Goal: Task Accomplishment & Management: Manage account settings

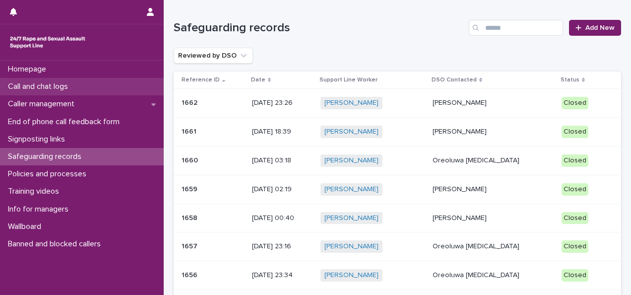
click at [76, 86] on p "Call and chat logs" at bounding box center [40, 86] width 72 height 9
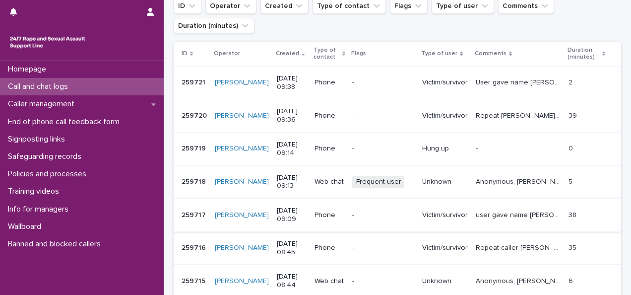
scroll to position [199, 0]
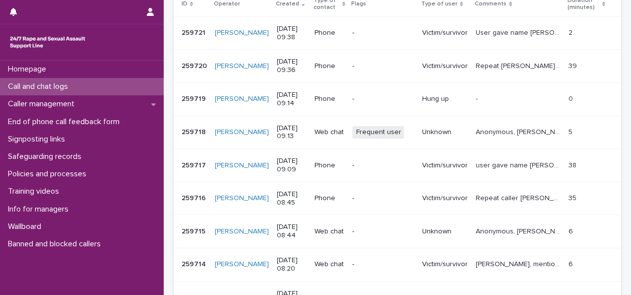
click at [191, 234] on p "259715" at bounding box center [195, 230] width 26 height 10
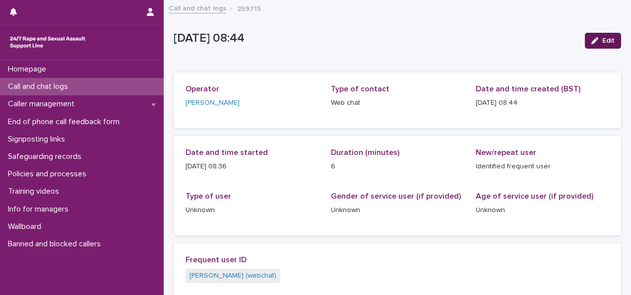
click at [603, 41] on span "Edit" at bounding box center [609, 40] width 12 height 7
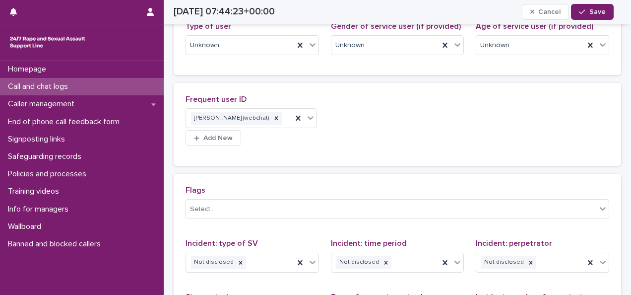
scroll to position [404, 0]
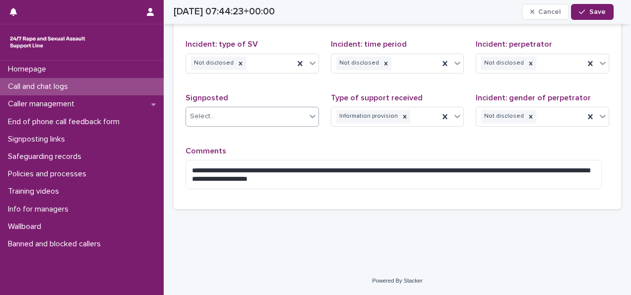
click at [256, 121] on div "Select..." at bounding box center [246, 116] width 120 height 16
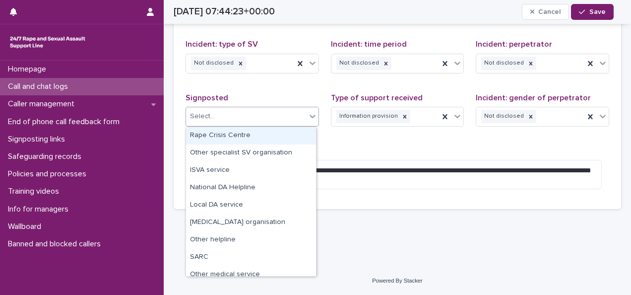
click at [256, 121] on div "Select..." at bounding box center [246, 116] width 120 height 16
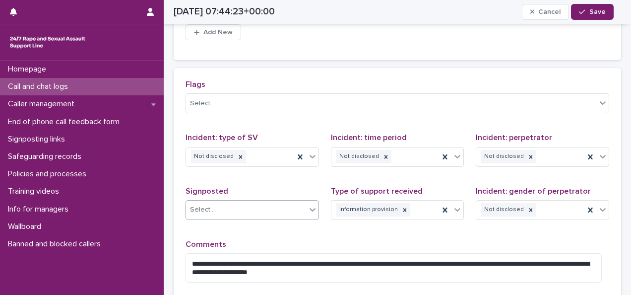
scroll to position [255, 0]
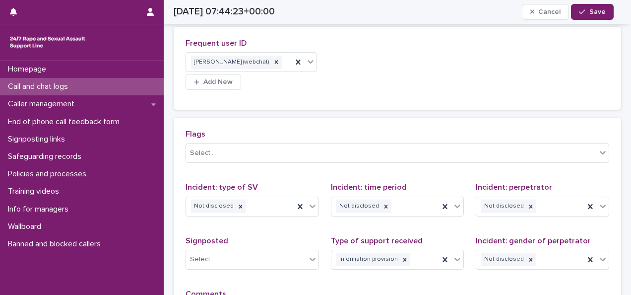
click at [403, 170] on div "Flags Select..." at bounding box center [398, 150] width 424 height 41
click at [404, 160] on div "Select..." at bounding box center [391, 153] width 411 height 16
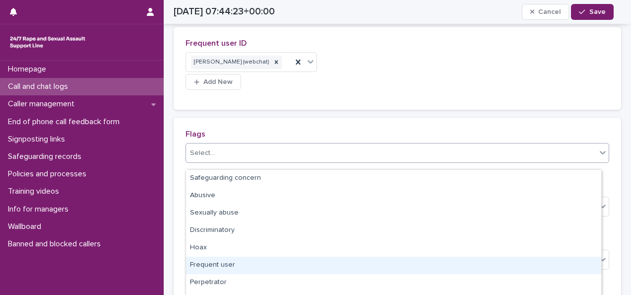
click at [290, 261] on div "Frequent user" at bounding box center [393, 265] width 415 height 17
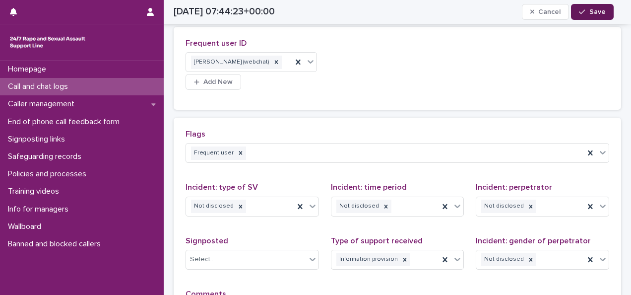
click at [598, 11] on span "Save" at bounding box center [598, 11] width 16 height 7
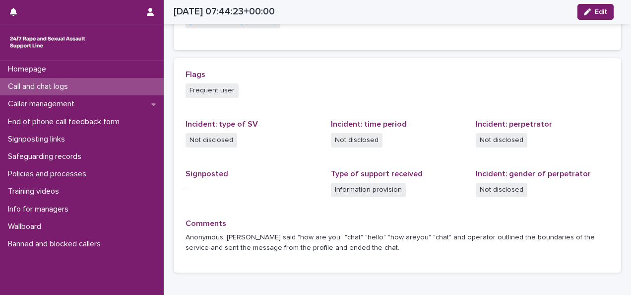
scroll to position [212, 0]
